Goal: Transaction & Acquisition: Download file/media

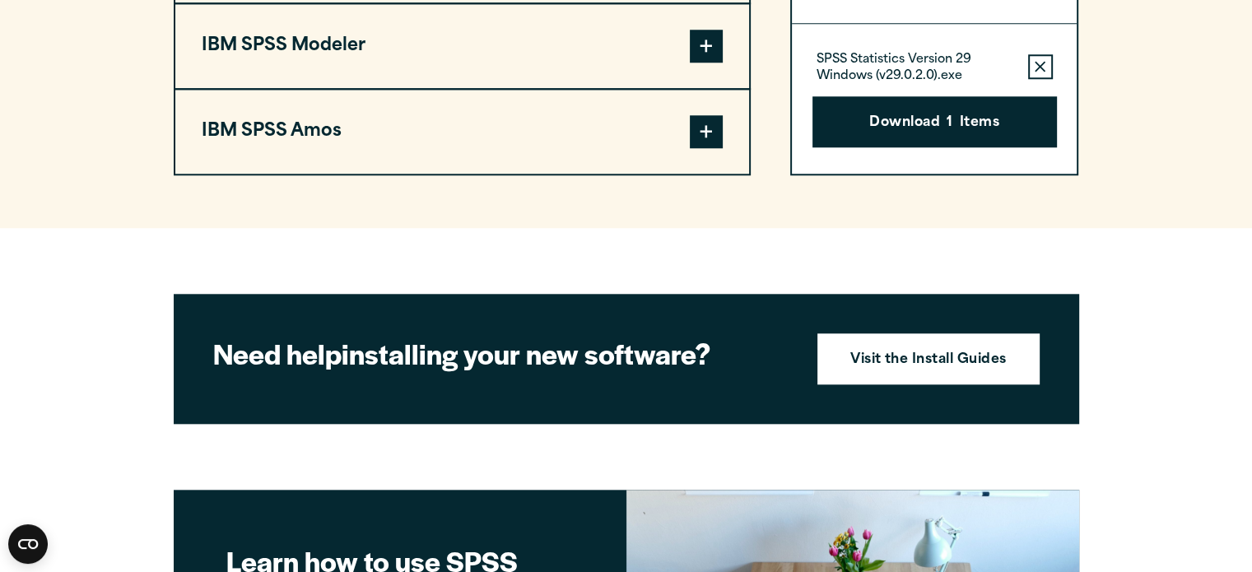
scroll to position [1366, 0]
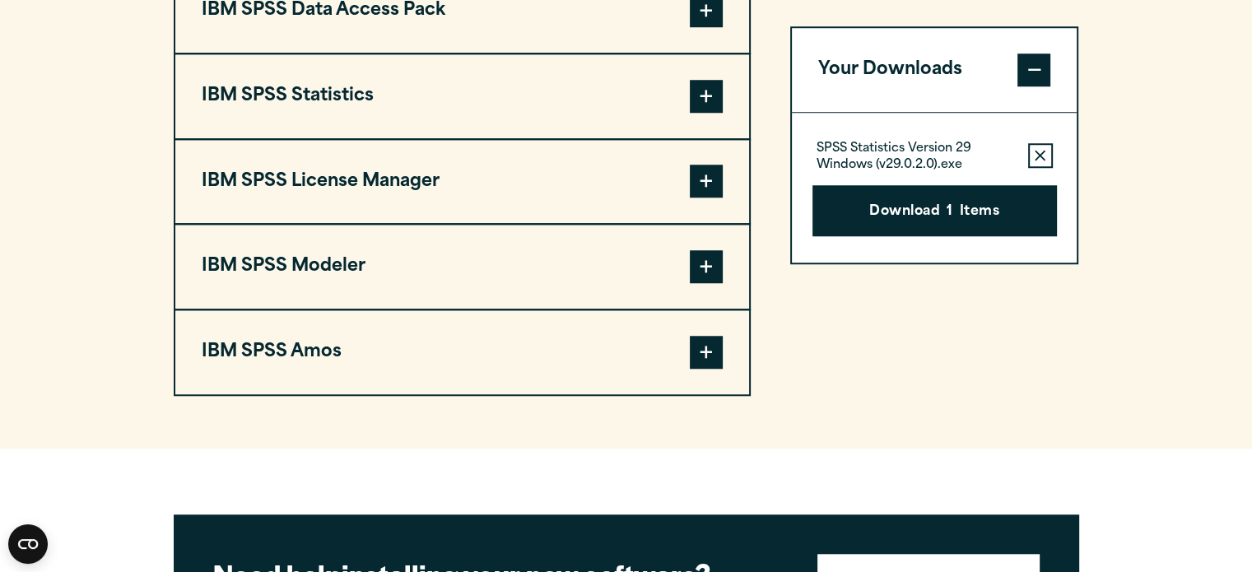
click at [589, 70] on button "IBM SPSS Statistics" at bounding box center [462, 96] width 574 height 84
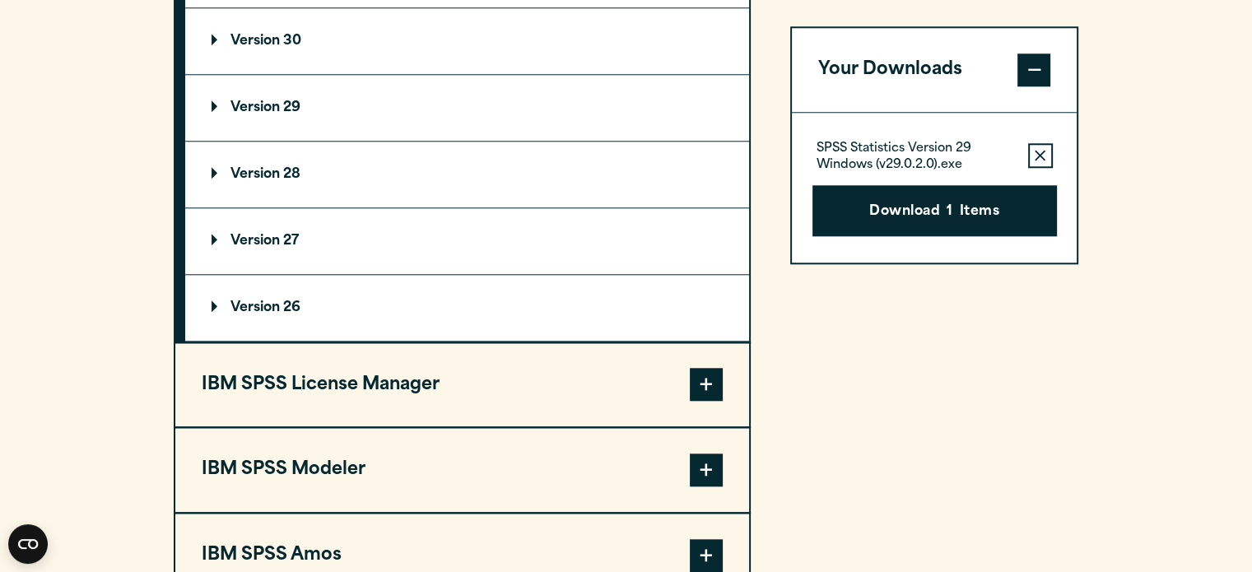
scroll to position [1565, 0]
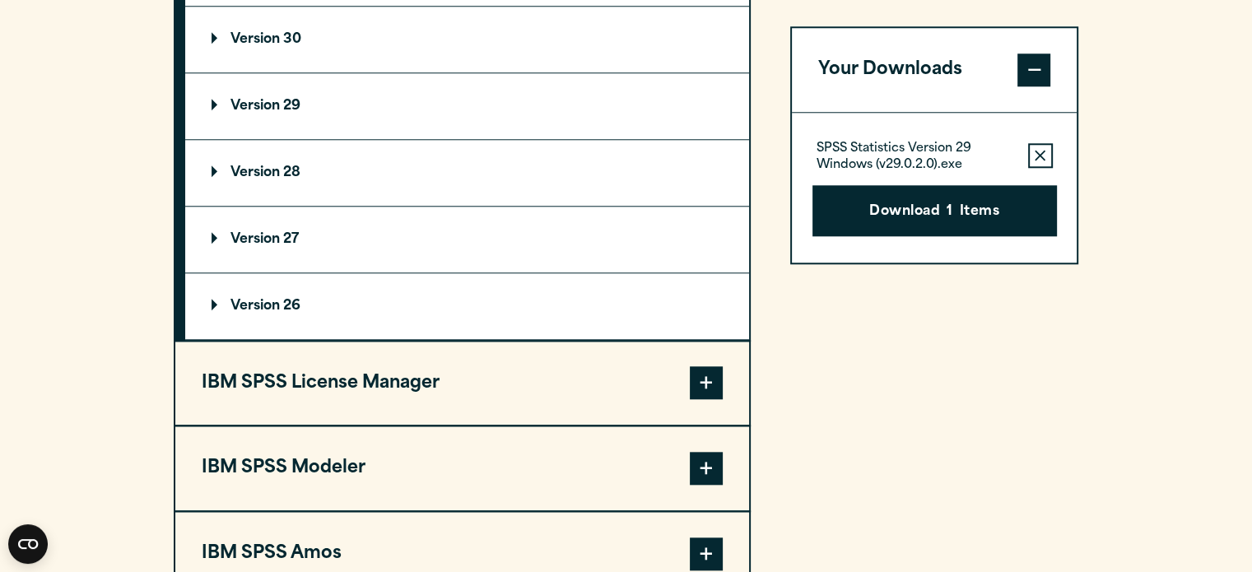
click at [371, 94] on summary "Version 29" at bounding box center [467, 106] width 564 height 66
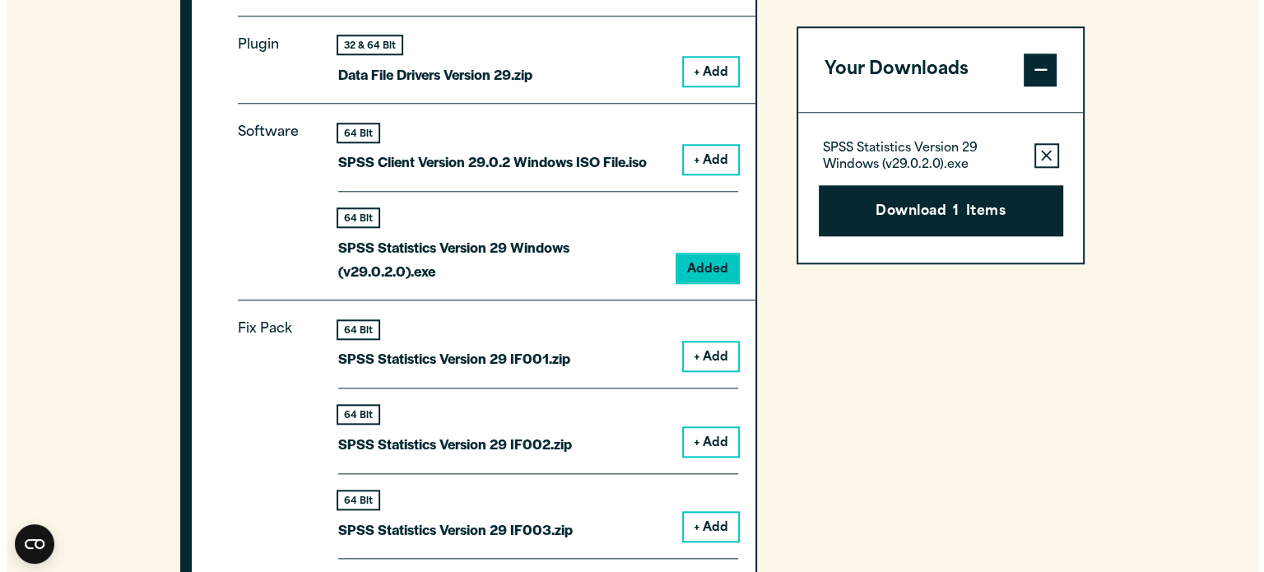
scroll to position [1691, 0]
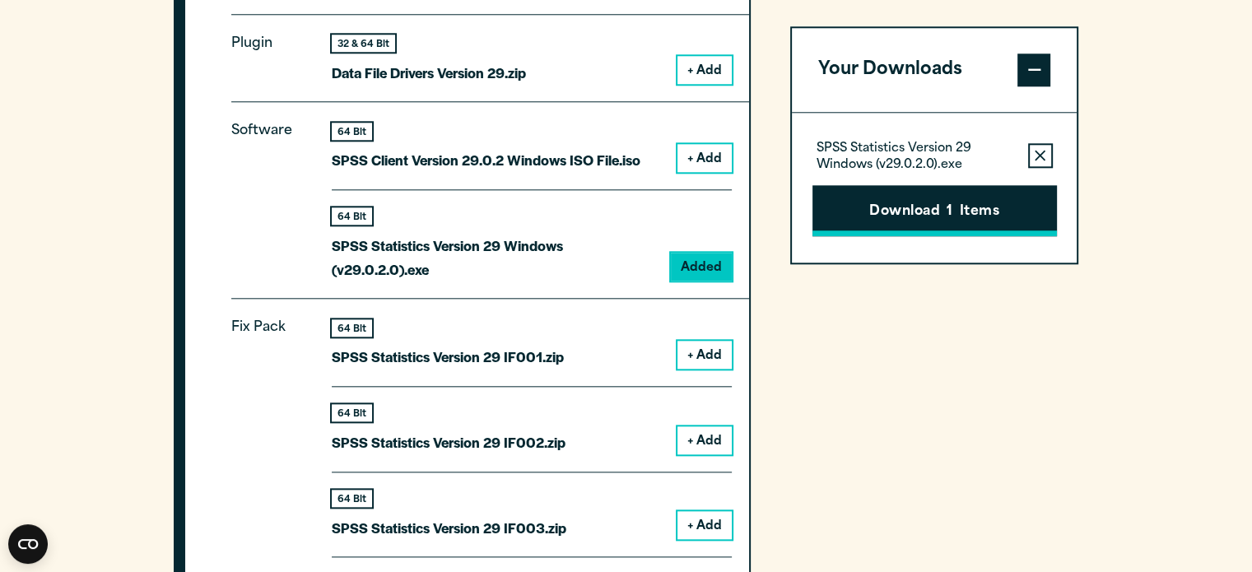
click at [859, 218] on button "Download 1 Items" at bounding box center [934, 210] width 244 height 51
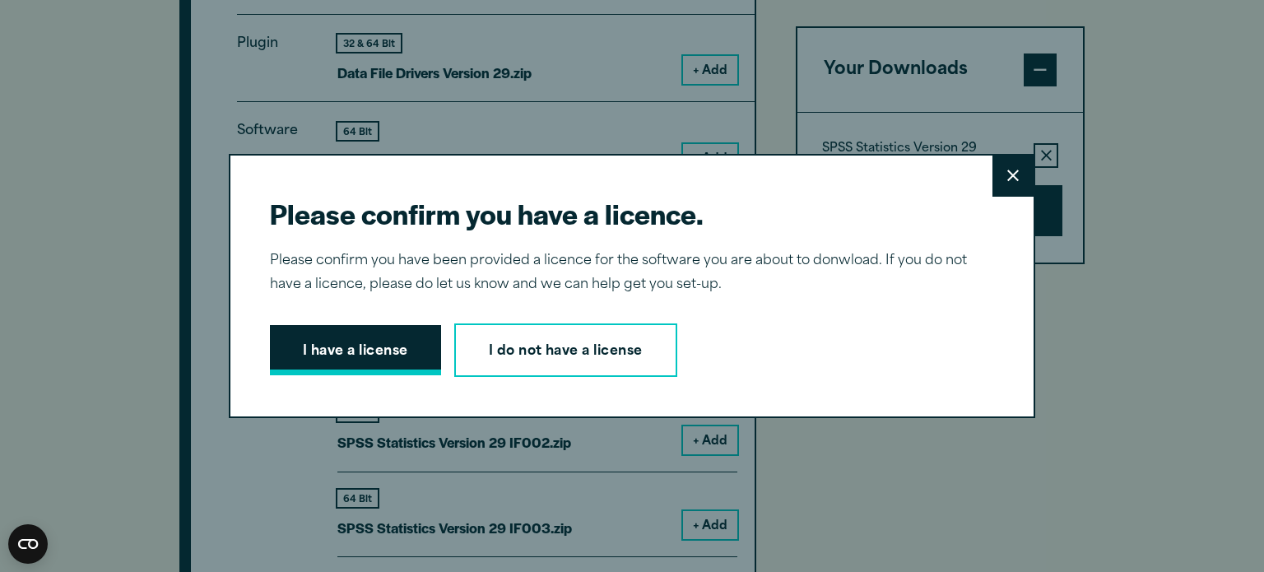
click at [375, 345] on button "I have a license" at bounding box center [355, 350] width 171 height 51
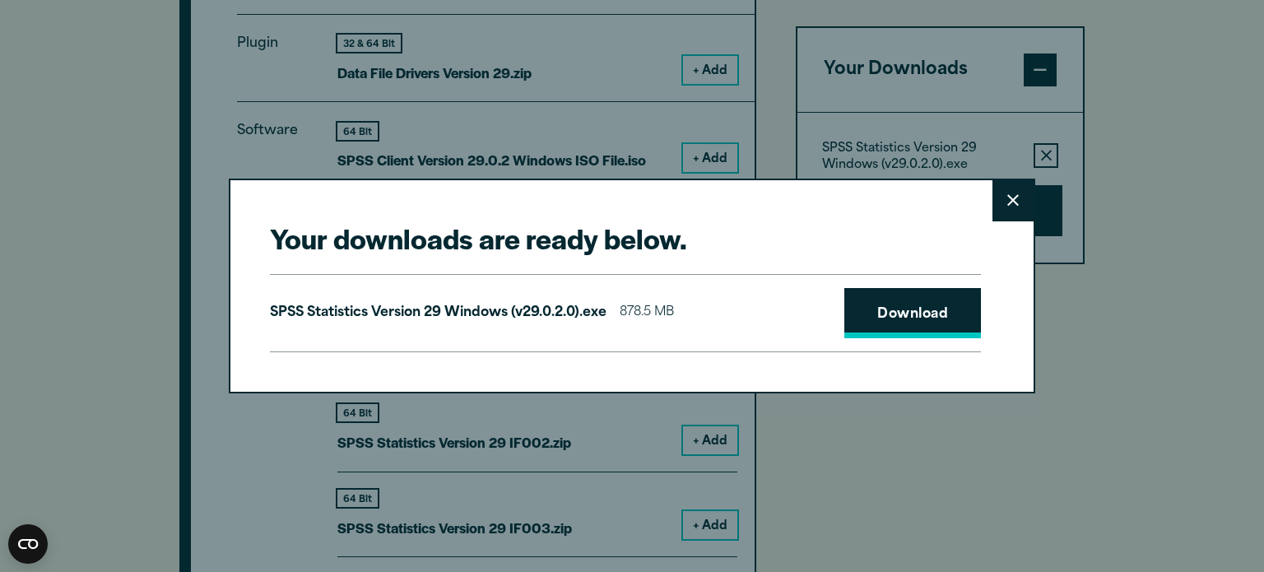
click at [905, 323] on link "Download" at bounding box center [912, 313] width 137 height 51
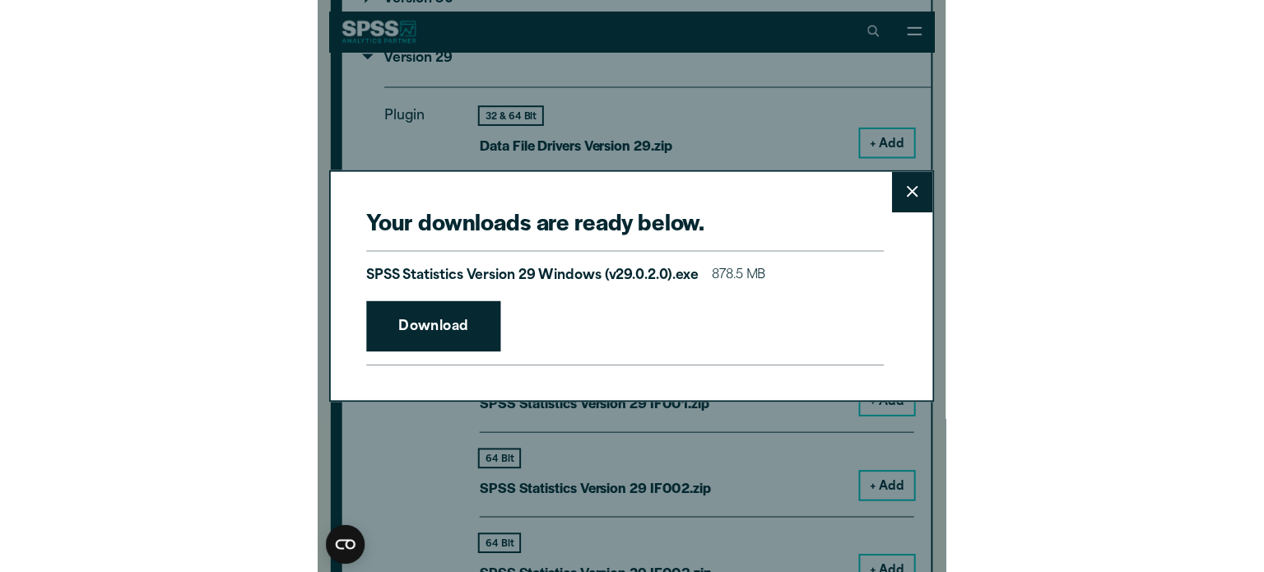
scroll to position [1683, 0]
